Goal: Navigation & Orientation: Find specific page/section

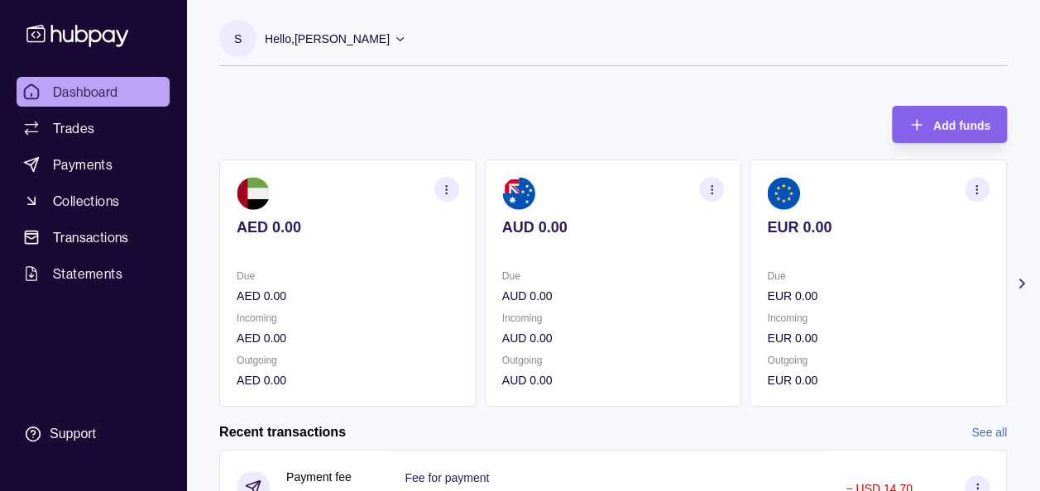
click at [1016, 280] on icon at bounding box center [1021, 283] width 17 height 17
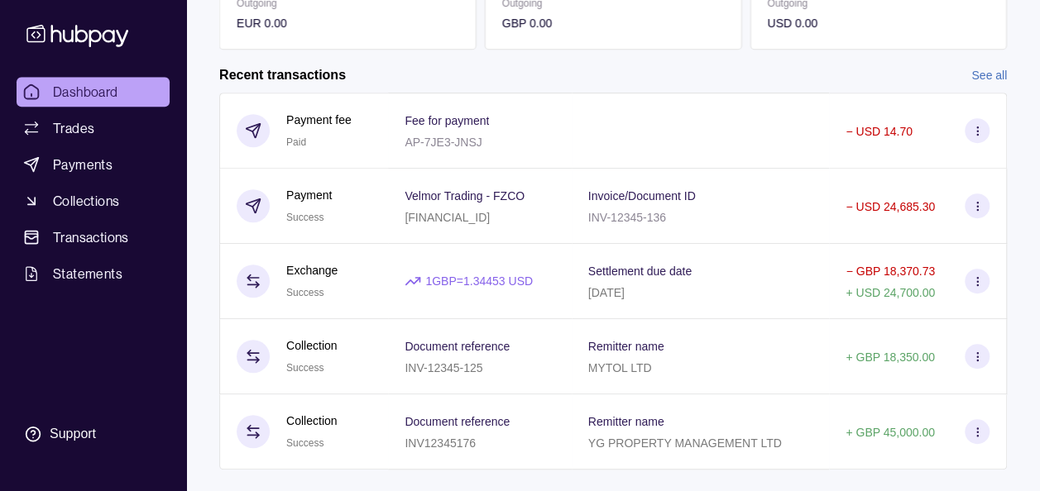
scroll to position [354, 0]
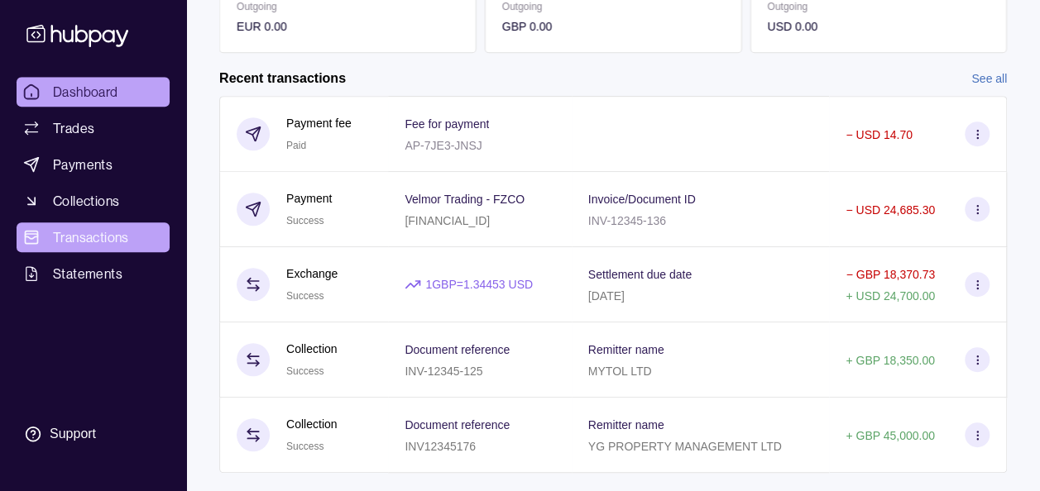
click at [89, 235] on span "Transactions" at bounding box center [91, 237] width 76 height 20
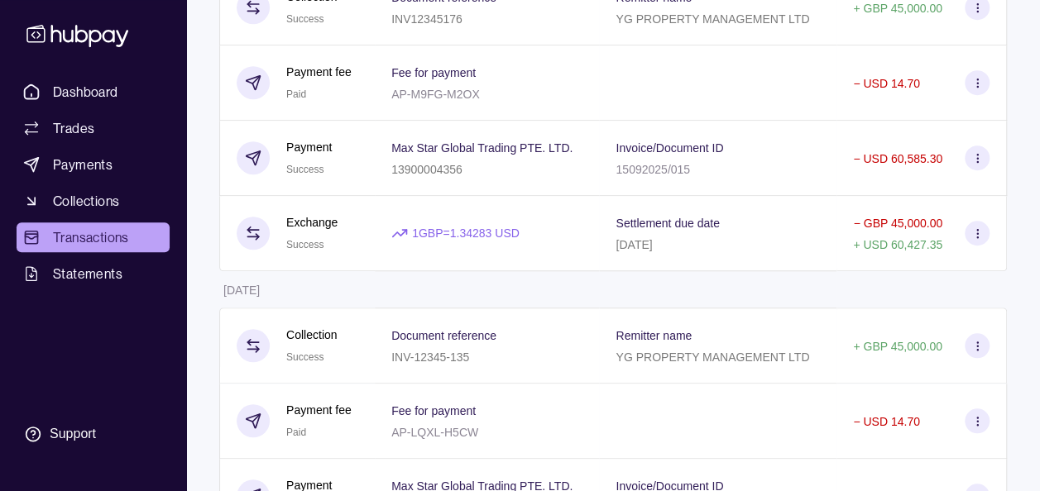
scroll to position [544, 0]
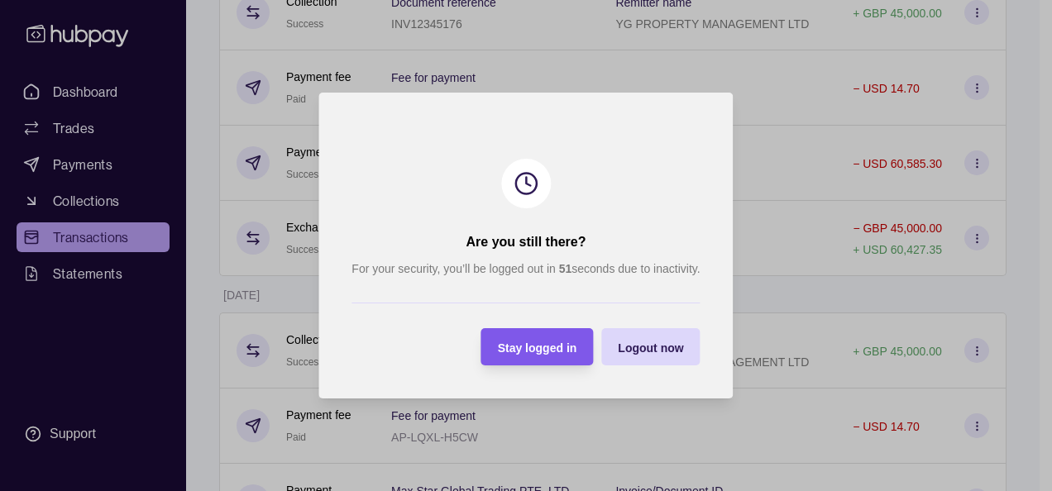
click at [533, 338] on div "Stay logged in" at bounding box center [537, 347] width 79 height 20
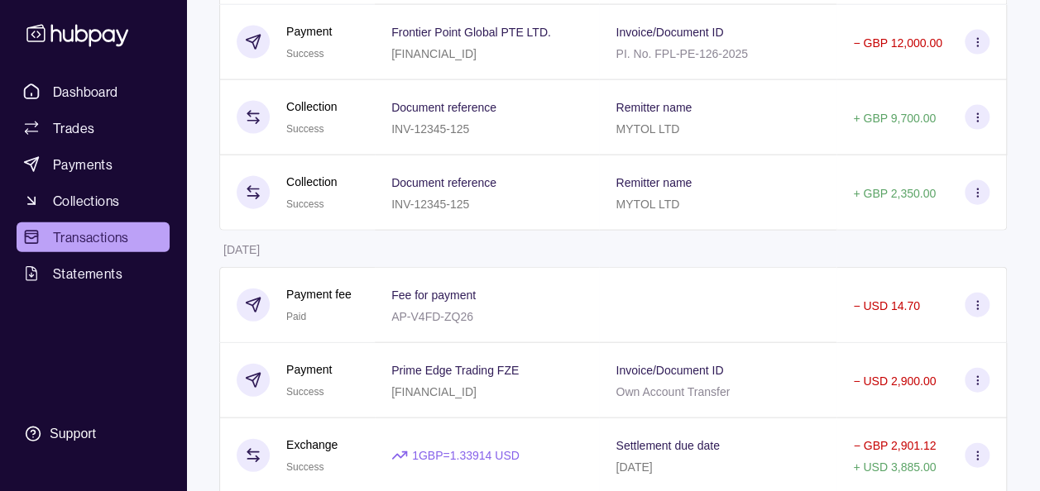
scroll to position [7987, 0]
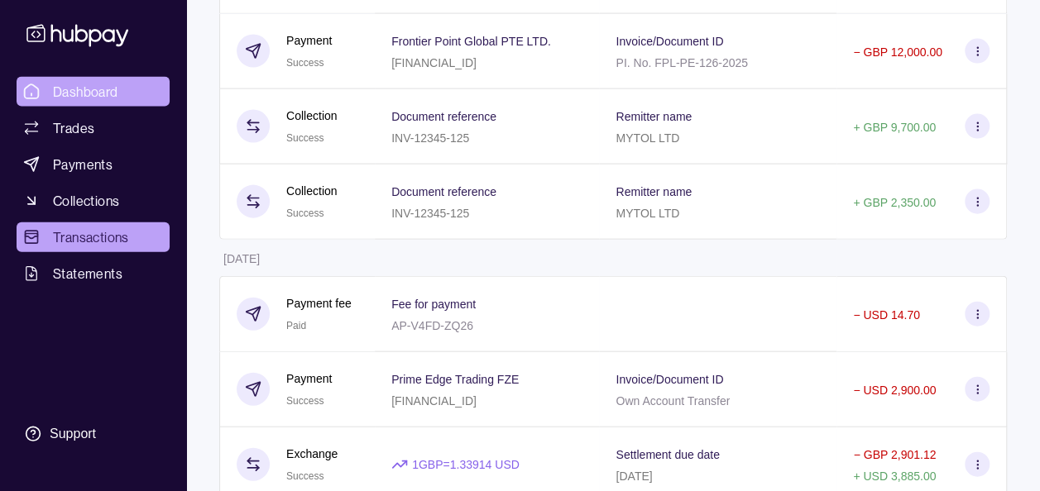
click at [103, 88] on span "Dashboard" at bounding box center [85, 92] width 65 height 20
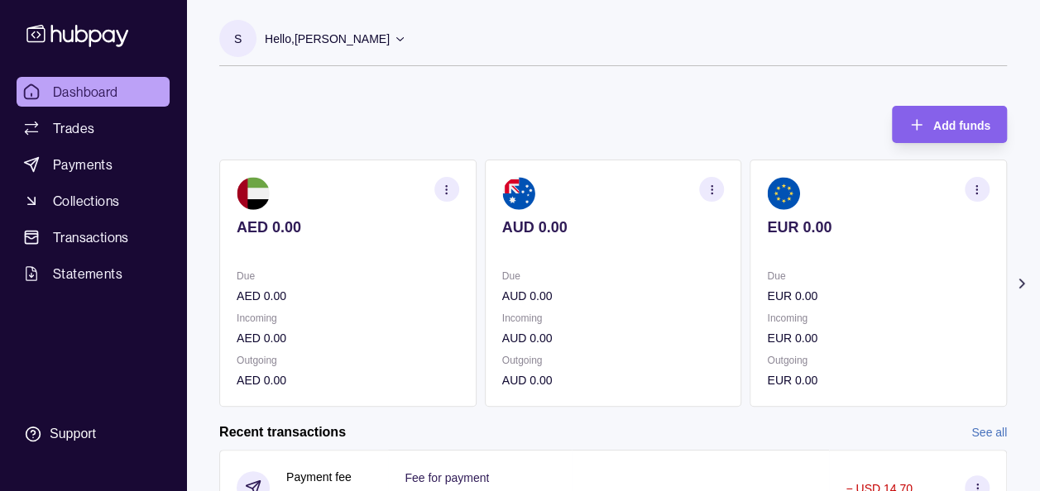
click at [1025, 287] on icon at bounding box center [1021, 283] width 17 height 17
click at [1017, 280] on icon at bounding box center [1021, 283] width 17 height 17
